Goal: Task Accomplishment & Management: Use online tool/utility

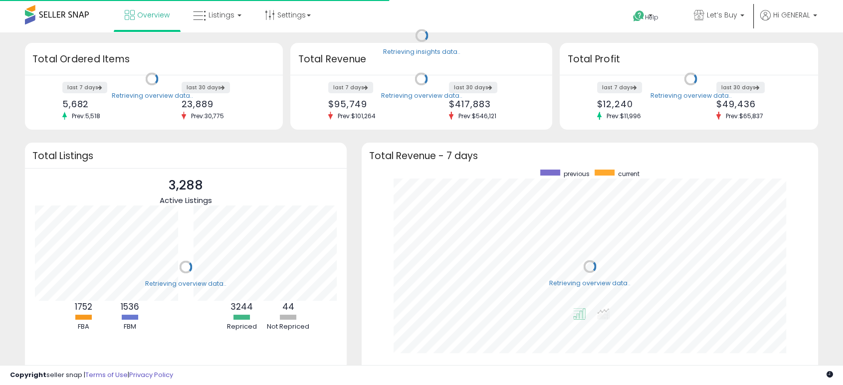
scroll to position [189, 436]
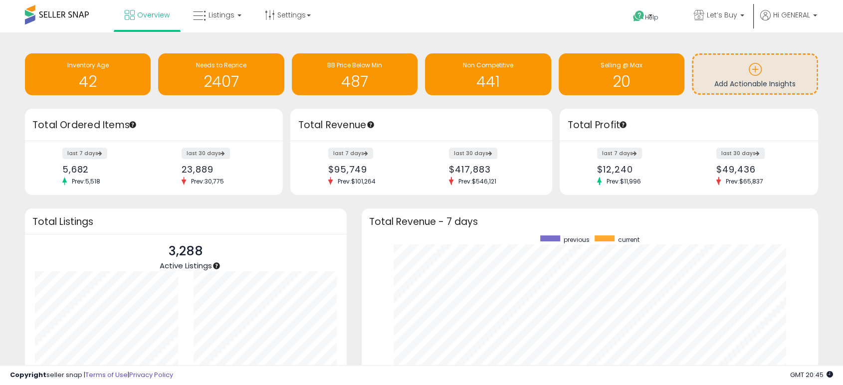
click at [410, 42] on div "Retrieving insights data.. Inventory Age 42 Needs to Reprice 2407 BB Price Belo…" at bounding box center [421, 75] width 808 height 66
click at [218, 22] on link "Listings" at bounding box center [217, 15] width 63 height 30
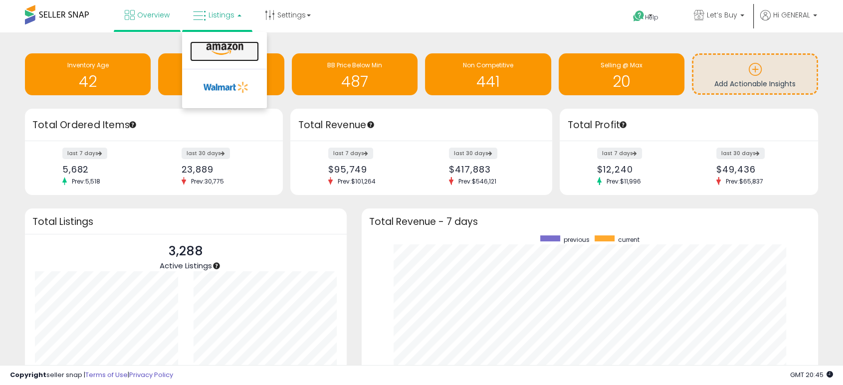
click at [232, 46] on icon at bounding box center [224, 49] width 43 height 13
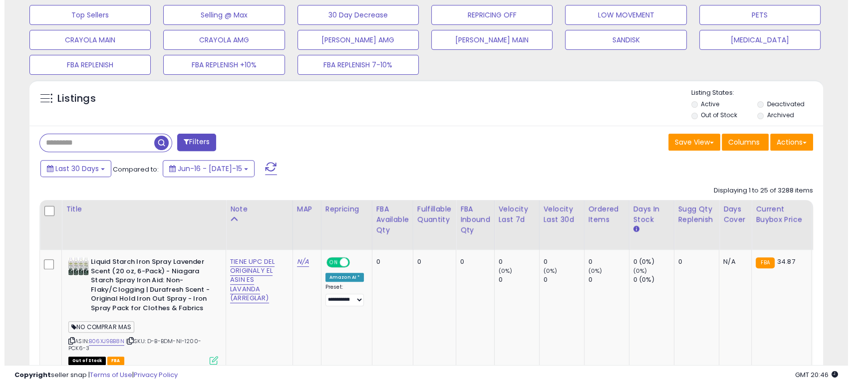
scroll to position [222, 0]
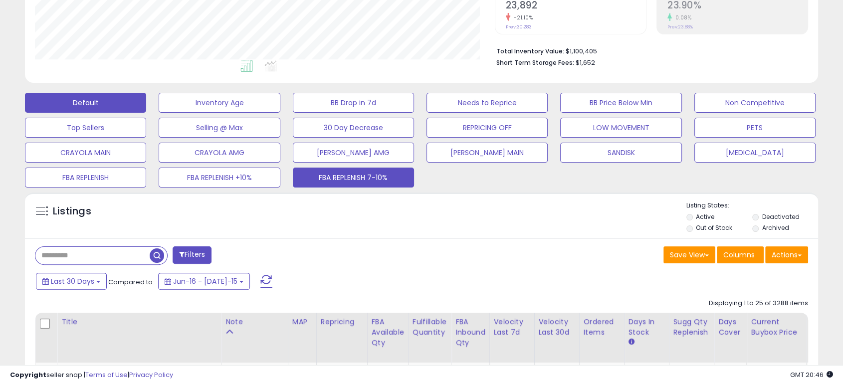
click at [280, 113] on button "FBA REPLENISH 7-10%" at bounding box center [219, 103] width 121 height 20
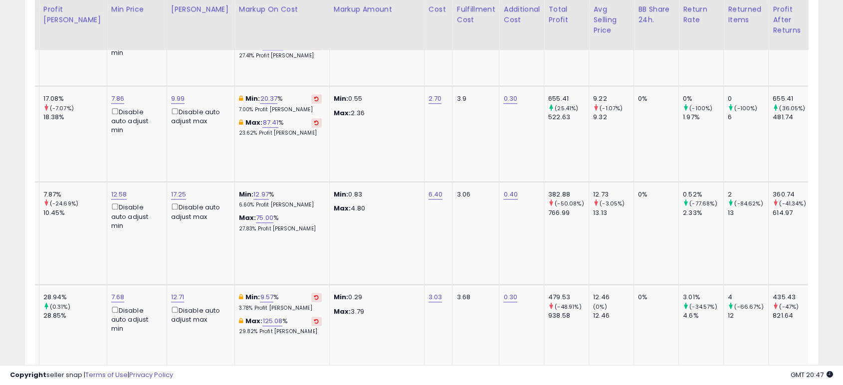
scroll to position [0, 815]
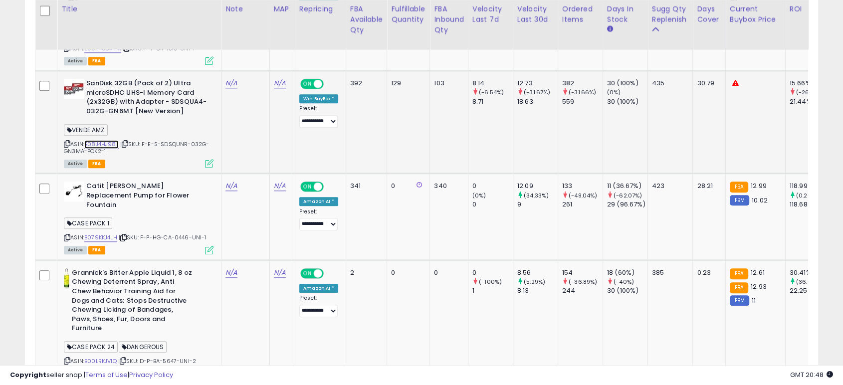
click at [106, 140] on link "B08J4HJ98L" at bounding box center [101, 144] width 34 height 8
